Goal: Information Seeking & Learning: Learn about a topic

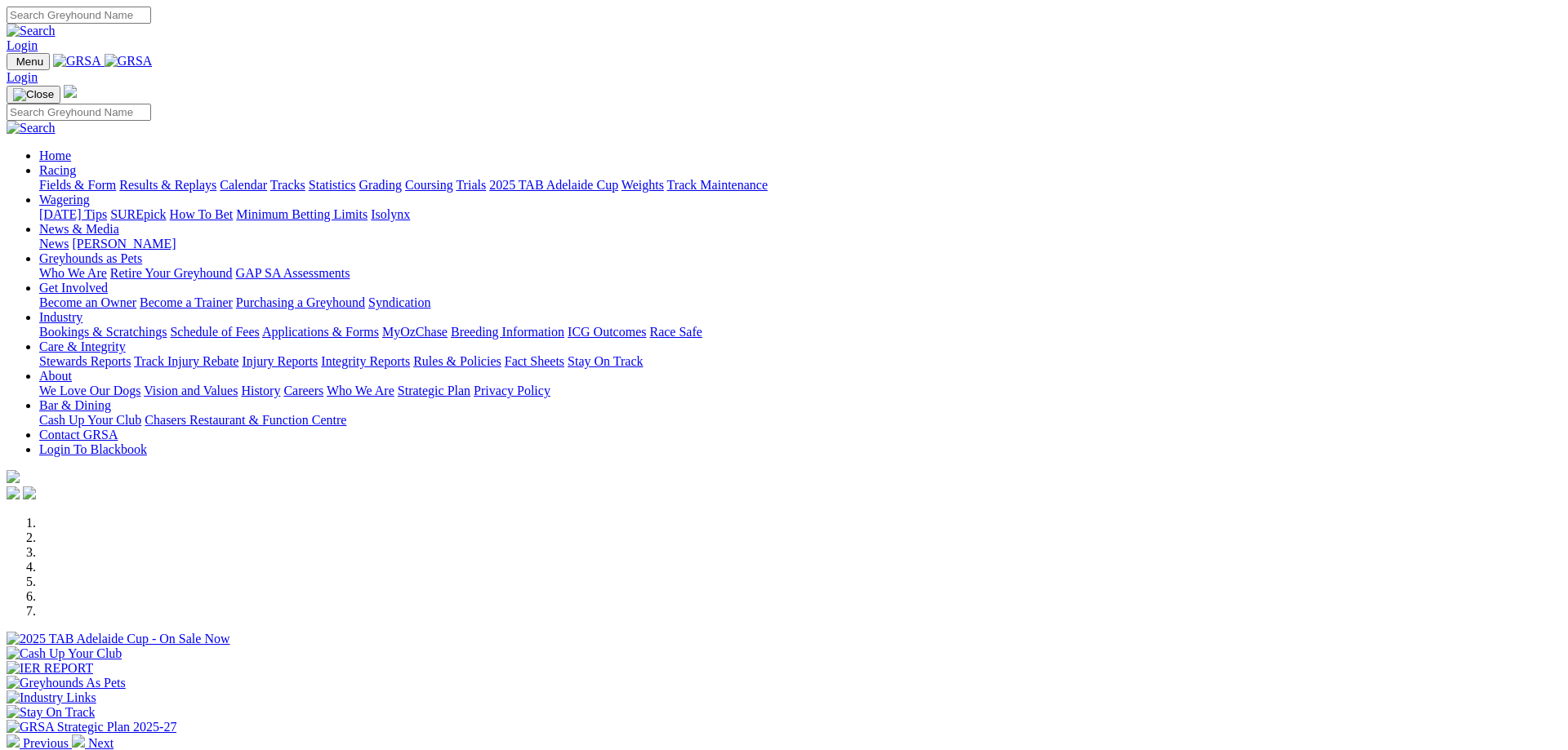
click at [120, 222] on link "News & Media" at bounding box center [79, 229] width 80 height 14
click at [69, 236] on link "News" at bounding box center [54, 243] width 29 height 14
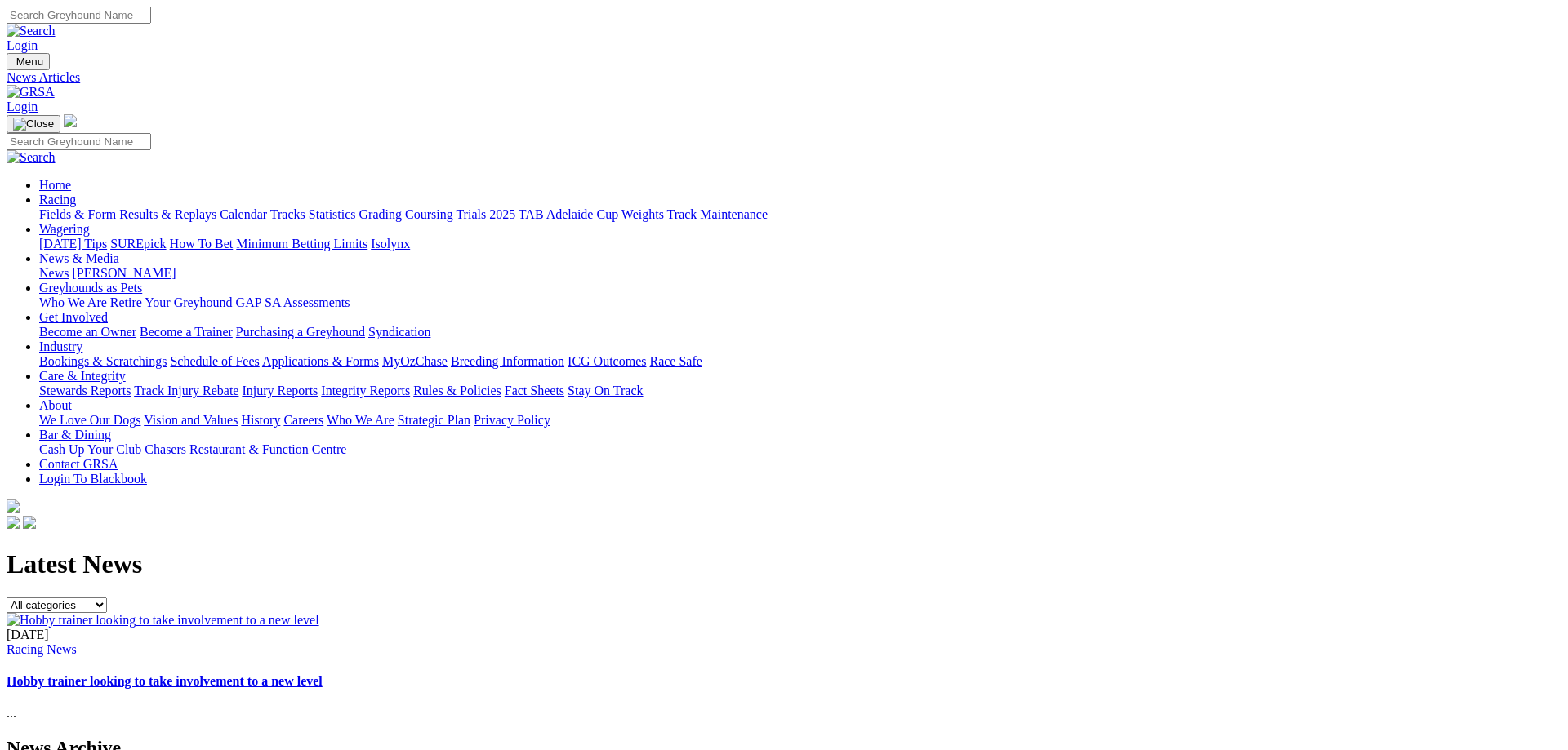
click at [323, 674] on link "Hobby trainer looking to take involvement to a new level" at bounding box center [165, 680] width 316 height 14
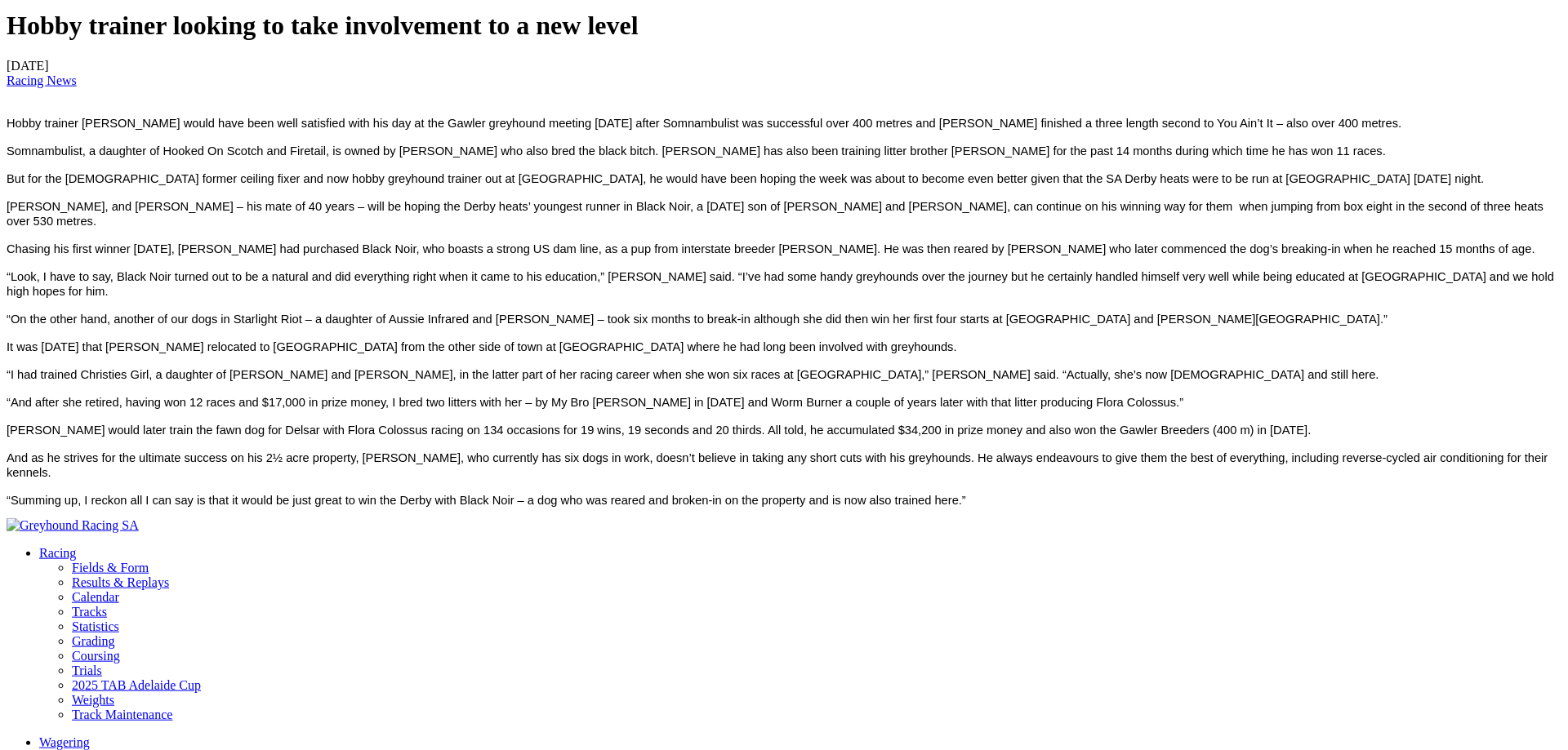
scroll to position [583, 0]
